Goal: Information Seeking & Learning: Learn about a topic

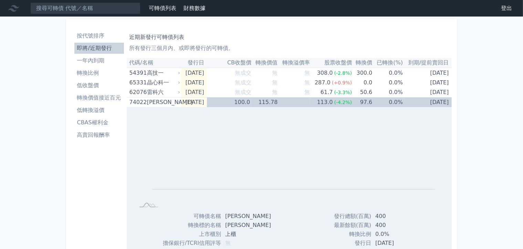
click at [96, 36] on li "按代號排序" at bounding box center [99, 36] width 50 height 8
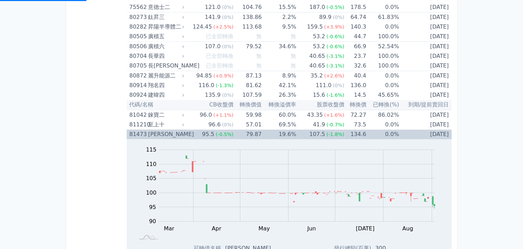
scroll to position [3994, 0]
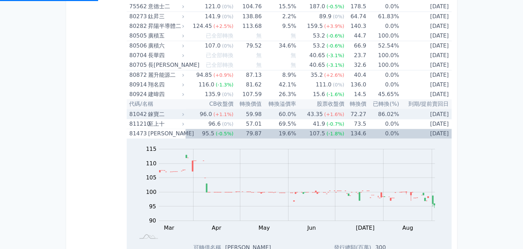
click at [175, 115] on div "錸寶二" at bounding box center [165, 114] width 34 height 10
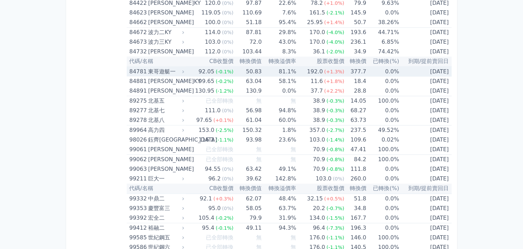
scroll to position [4097, 0]
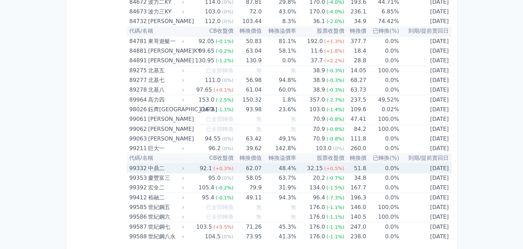
click at [151, 169] on div "中鼎二" at bounding box center [165, 169] width 34 height 10
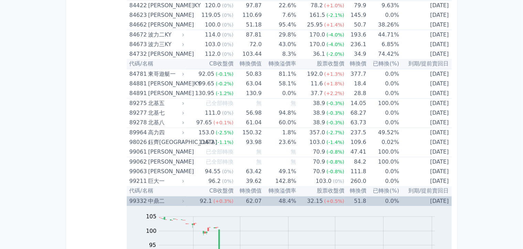
scroll to position [4029, 0]
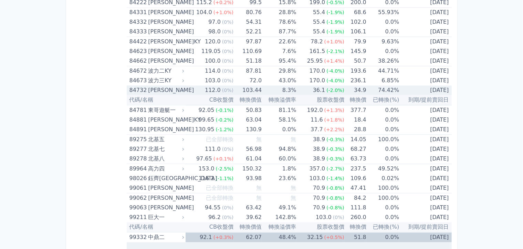
click at [153, 88] on div "[PERSON_NAME]" at bounding box center [165, 90] width 34 height 10
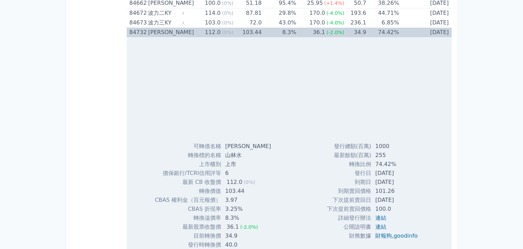
scroll to position [4097, 0]
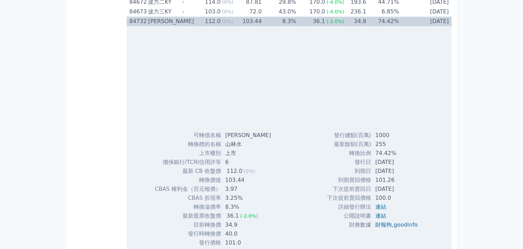
drag, startPoint x: 373, startPoint y: 173, endPoint x: 411, endPoint y: 172, distance: 37.5
click at [411, 172] on td "[DATE]" at bounding box center [397, 171] width 52 height 9
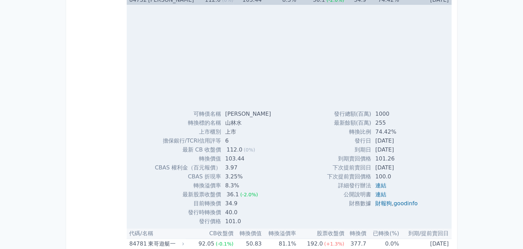
scroll to position [4132, 0]
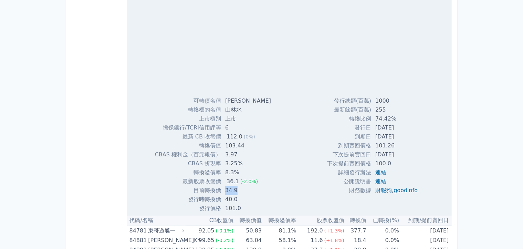
drag, startPoint x: 227, startPoint y: 190, endPoint x: 243, endPoint y: 190, distance: 16.2
click at [243, 190] on td "34.9" at bounding box center [248, 190] width 55 height 9
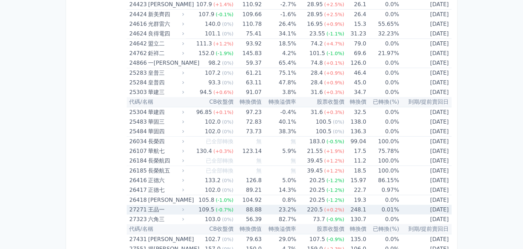
scroll to position [413, 0]
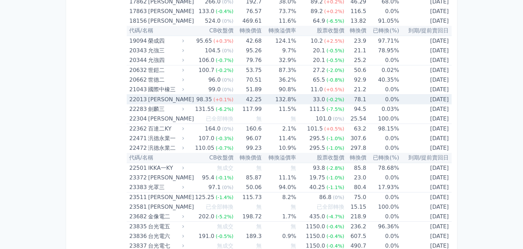
click at [420, 100] on td "[DATE]" at bounding box center [425, 100] width 52 height 10
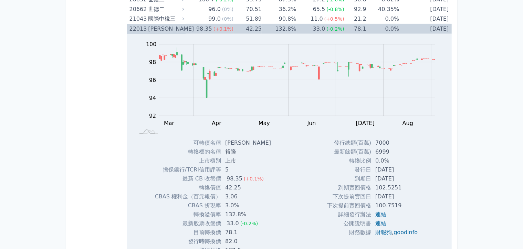
scroll to position [516, 0]
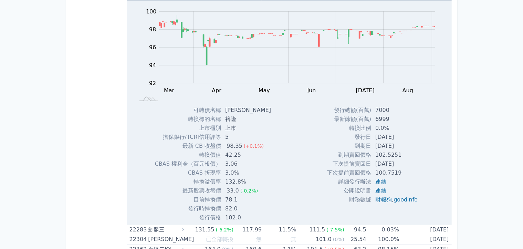
drag, startPoint x: 373, startPoint y: 164, endPoint x: 408, endPoint y: 162, distance: 34.8
click at [408, 162] on td "[DATE]" at bounding box center [397, 163] width 52 height 9
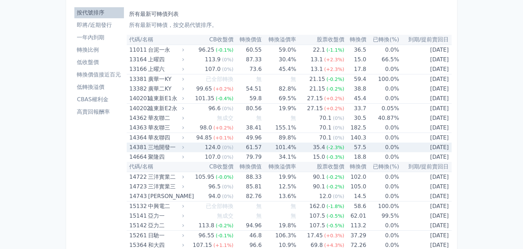
scroll to position [69, 0]
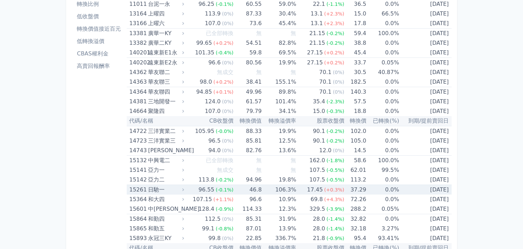
click at [425, 187] on td "[DATE]" at bounding box center [425, 190] width 52 height 10
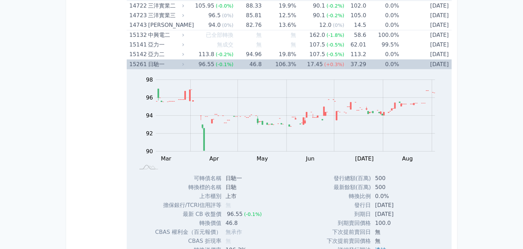
scroll to position [207, 0]
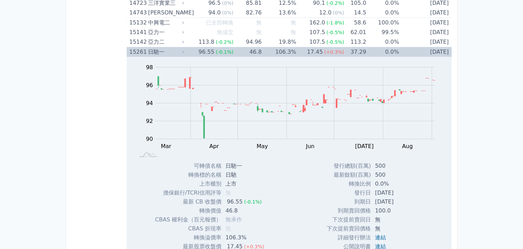
drag, startPoint x: 374, startPoint y: 202, endPoint x: 409, endPoint y: 200, distance: 35.1
click at [409, 200] on td "[DATE]" at bounding box center [397, 201] width 52 height 9
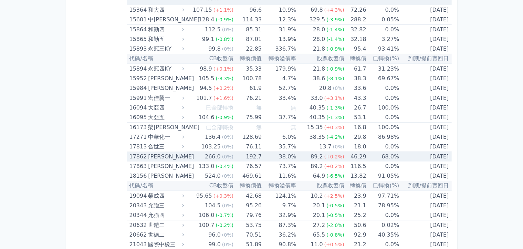
scroll to position [516, 0]
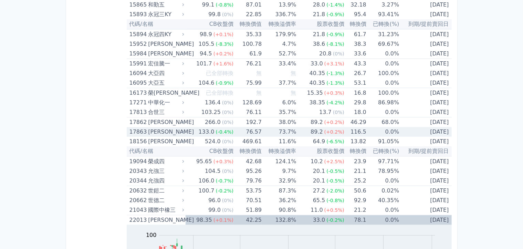
click at [159, 132] on div "[PERSON_NAME]" at bounding box center [165, 132] width 34 height 10
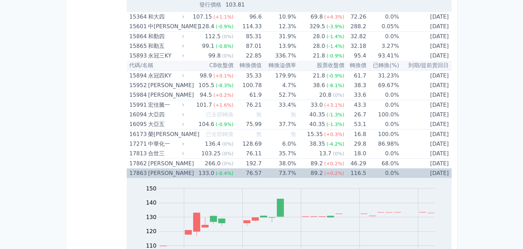
scroll to position [448, 0]
